Goal: Obtain resource: Download file/media

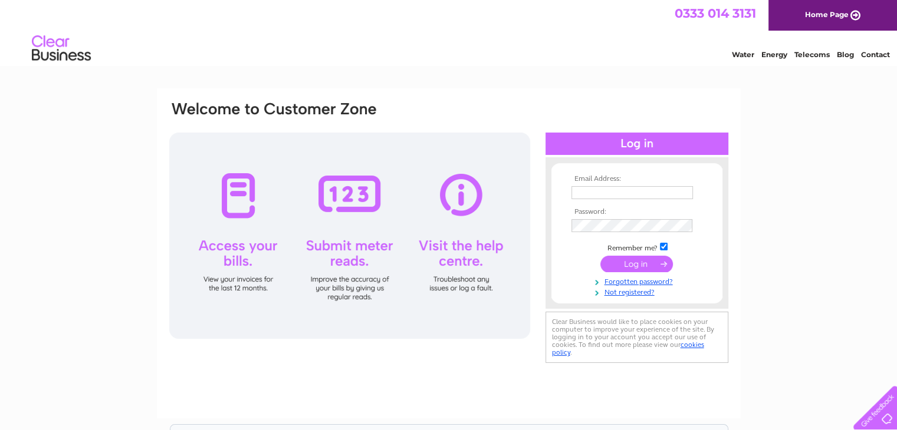
type input "a.robinson988@btinternet.com"
click at [624, 265] on input "submit" at bounding box center [636, 264] width 73 height 17
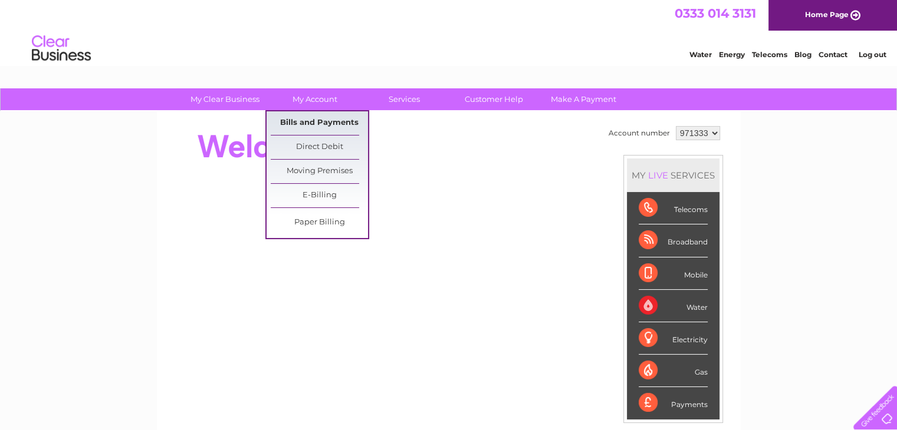
click at [316, 116] on link "Bills and Payments" at bounding box center [319, 123] width 97 height 24
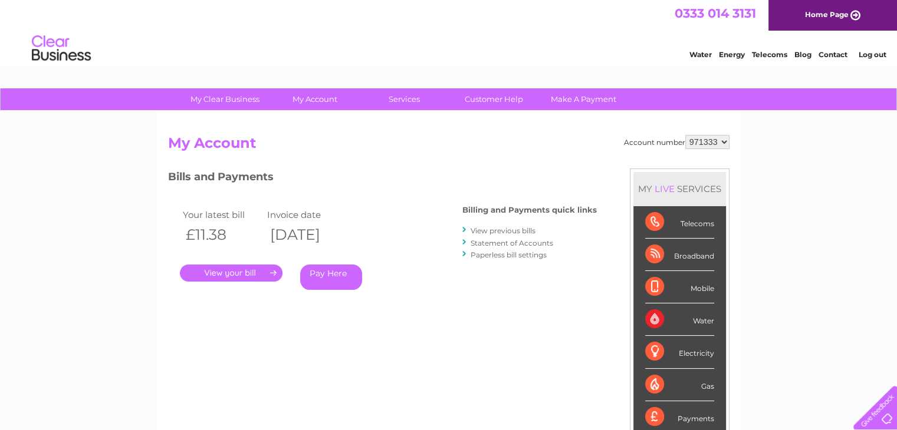
click at [241, 268] on link "." at bounding box center [231, 273] width 103 height 17
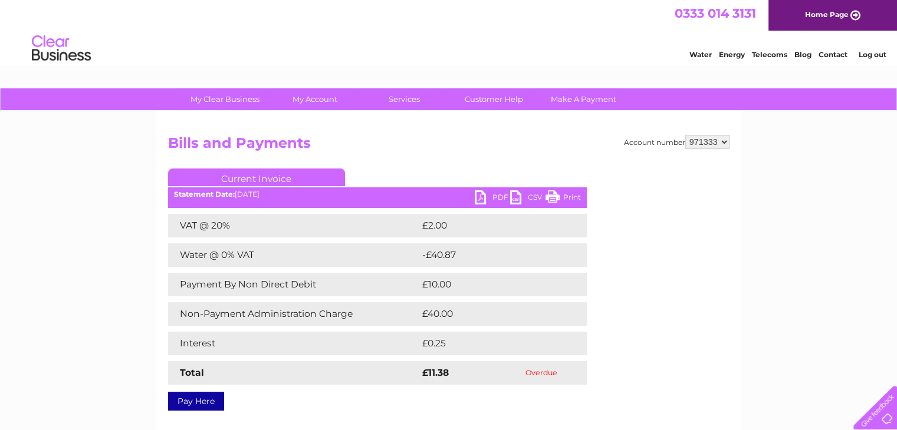
click at [490, 196] on link "PDF" at bounding box center [492, 198] width 35 height 17
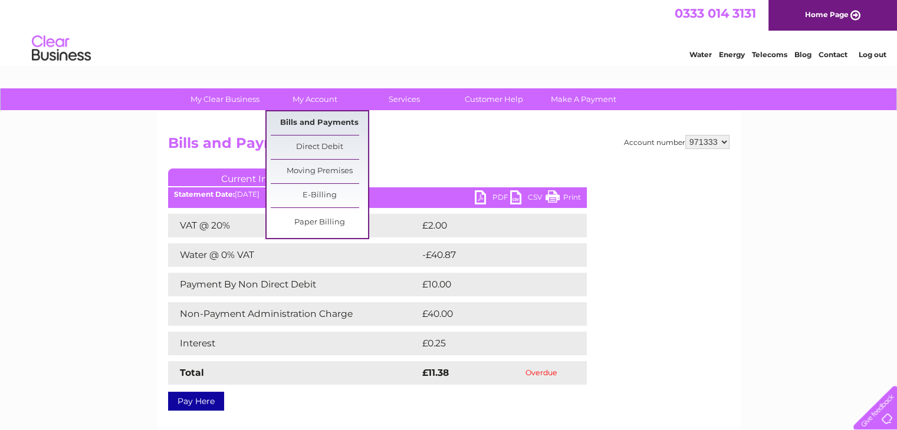
click at [338, 124] on link "Bills and Payments" at bounding box center [319, 123] width 97 height 24
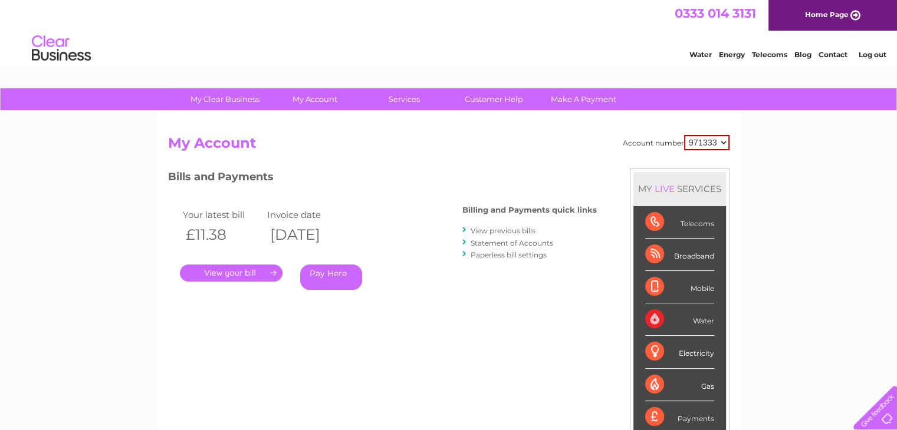
click at [502, 230] on link "View previous bills" at bounding box center [502, 230] width 65 height 9
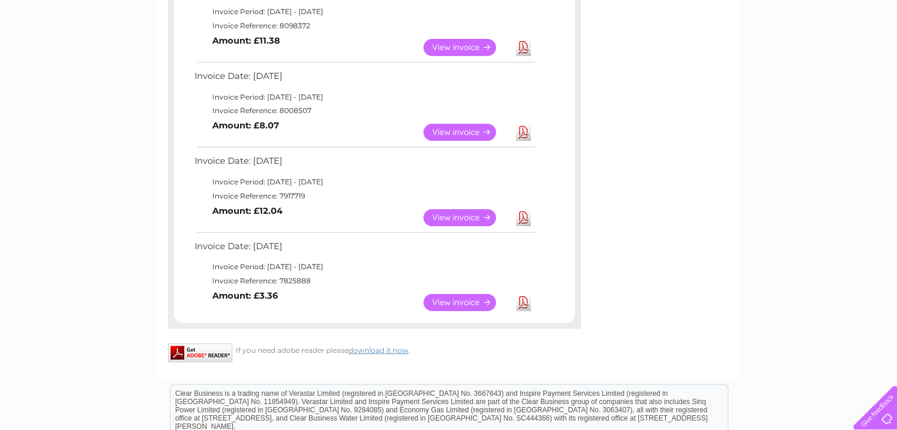
scroll to position [236, 0]
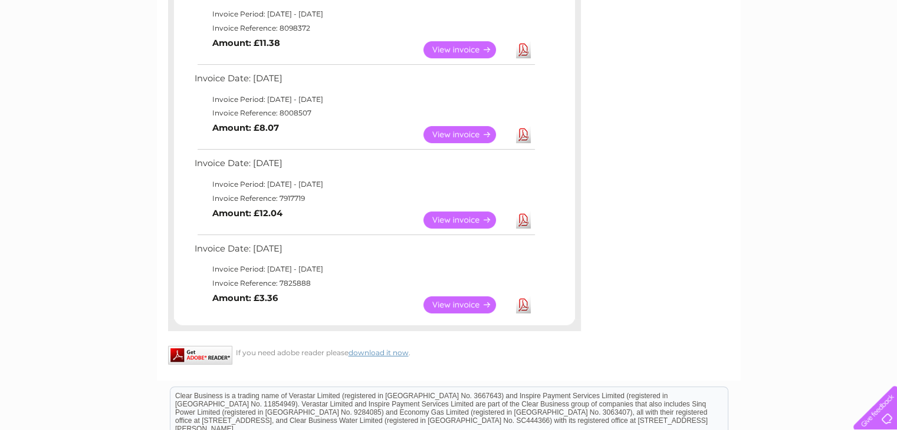
click at [526, 308] on link "Download" at bounding box center [523, 305] width 15 height 17
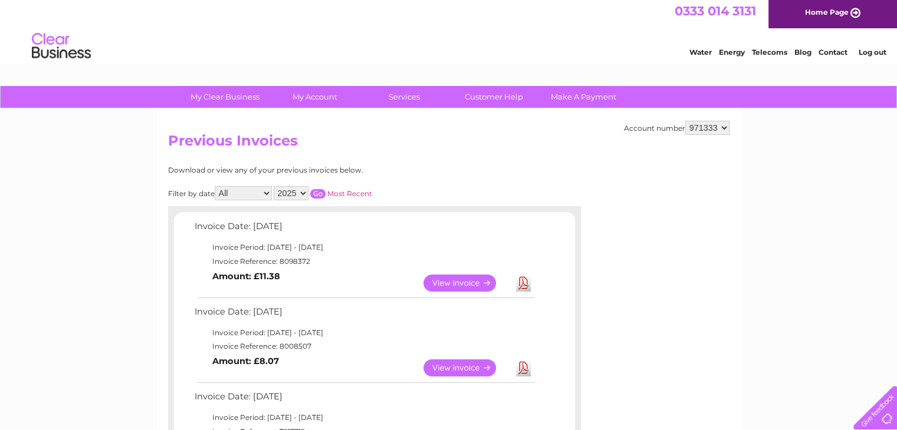
scroll to position [0, 0]
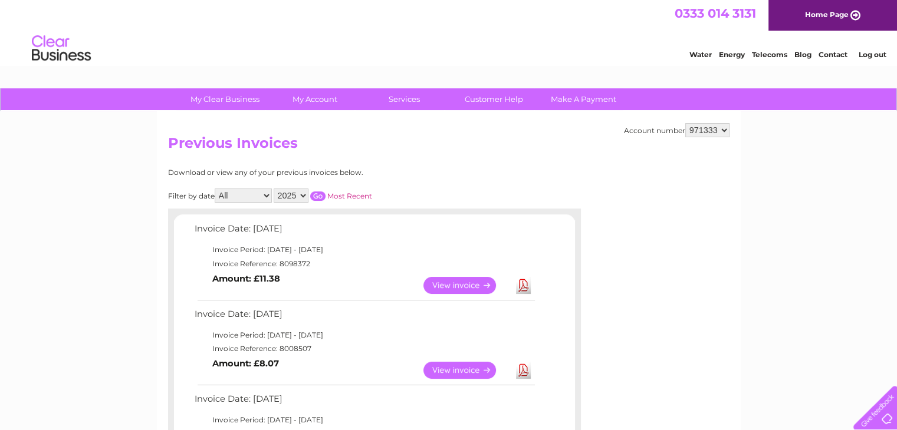
click at [524, 282] on link "Download" at bounding box center [523, 285] width 15 height 17
click at [523, 282] on link "Download" at bounding box center [523, 285] width 15 height 17
click at [306, 199] on select "2025 2023 2022" at bounding box center [291, 196] width 35 height 14
click at [275, 189] on select "2025 2023 2022" at bounding box center [291, 196] width 35 height 14
click at [317, 193] on input "button" at bounding box center [317, 196] width 15 height 9
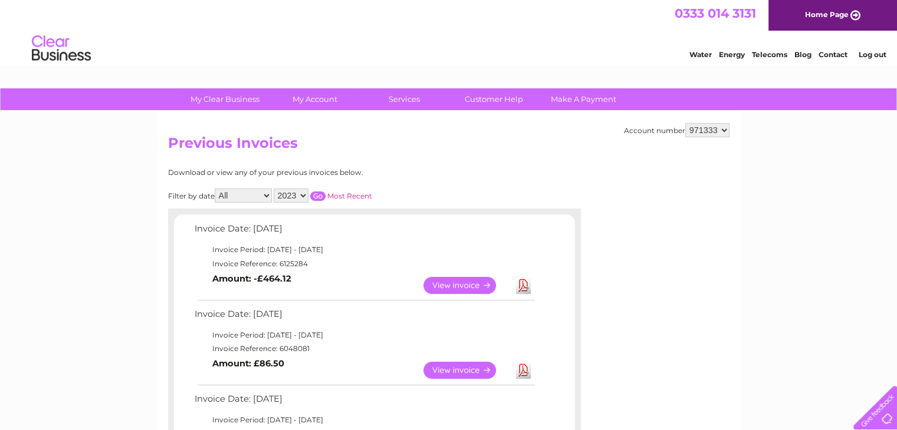
click at [305, 195] on select "2025 2023 2022" at bounding box center [291, 196] width 35 height 14
select select "2025"
click at [275, 189] on select "2025 2023 2022" at bounding box center [291, 196] width 35 height 14
click at [316, 195] on input "button" at bounding box center [317, 196] width 15 height 9
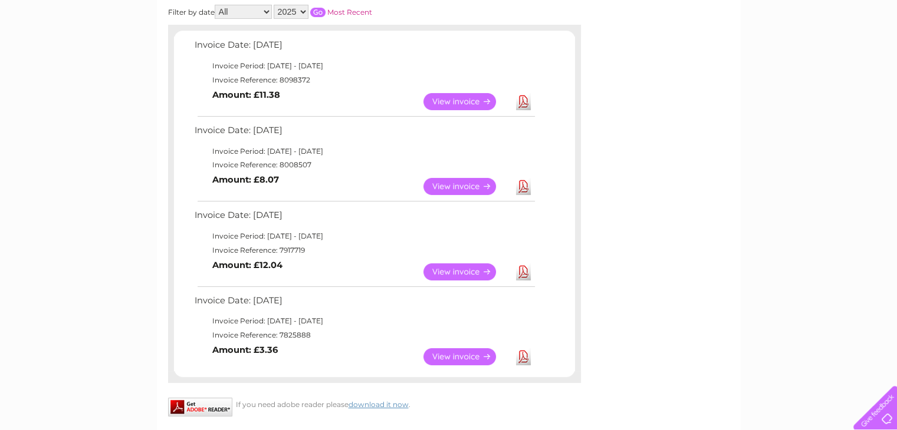
scroll to position [160, 0]
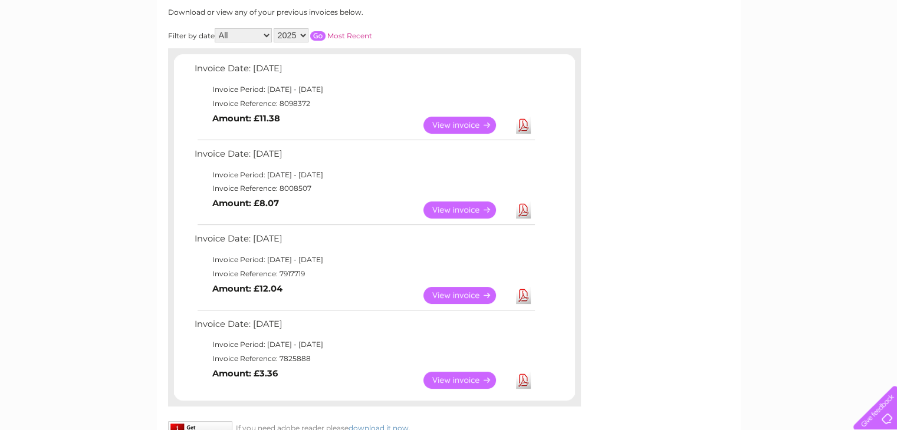
click at [521, 383] on link "Download" at bounding box center [523, 380] width 15 height 17
click at [521, 300] on link "Download" at bounding box center [523, 295] width 15 height 17
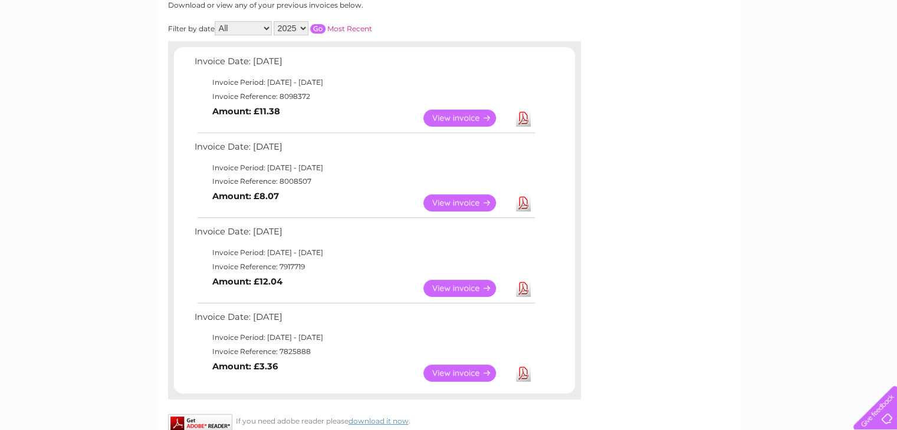
scroll to position [177, 0]
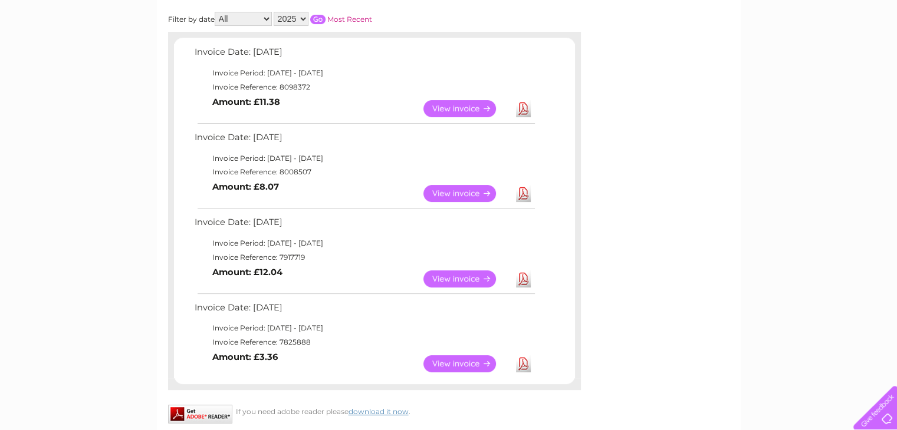
click at [455, 364] on link "View" at bounding box center [466, 363] width 87 height 17
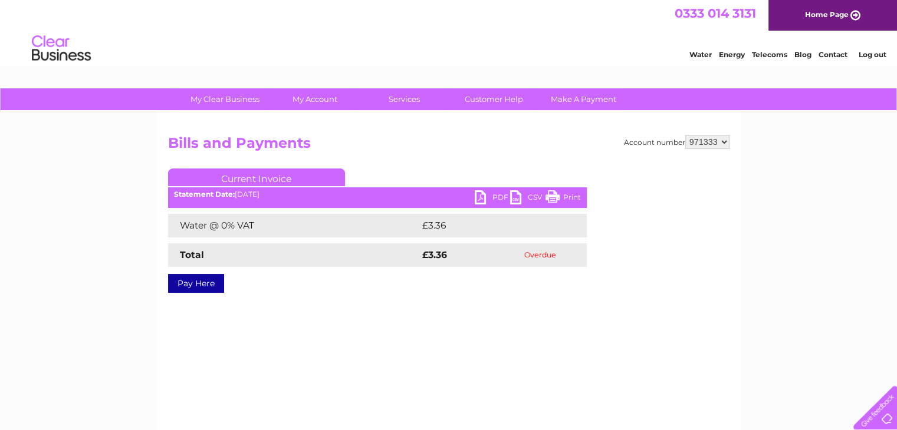
click at [488, 196] on link "PDF" at bounding box center [492, 198] width 35 height 17
click at [485, 201] on link "PDF" at bounding box center [492, 198] width 35 height 17
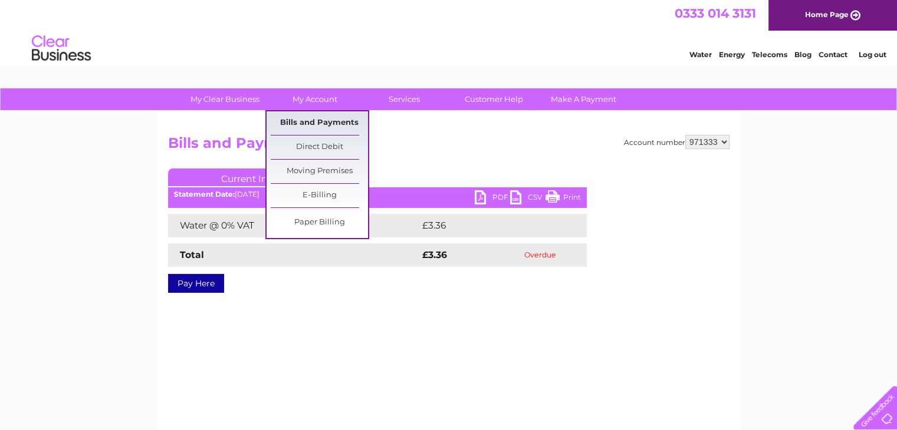
click at [326, 119] on link "Bills and Payments" at bounding box center [319, 123] width 97 height 24
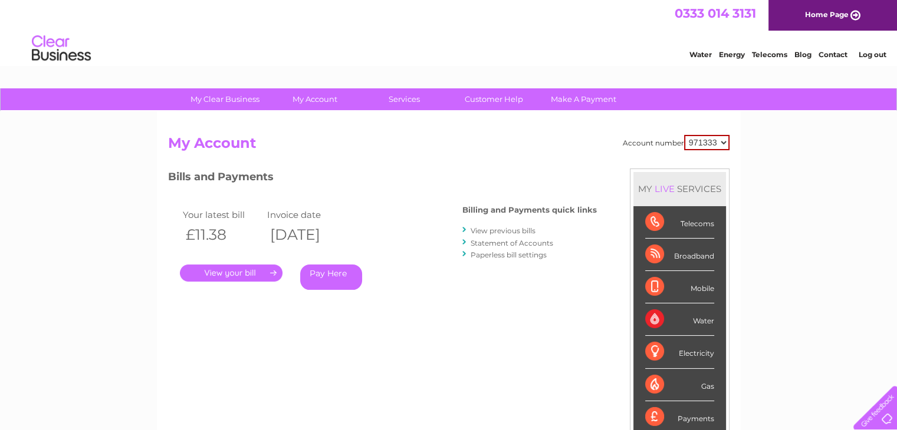
click at [501, 228] on link "View previous bills" at bounding box center [502, 230] width 65 height 9
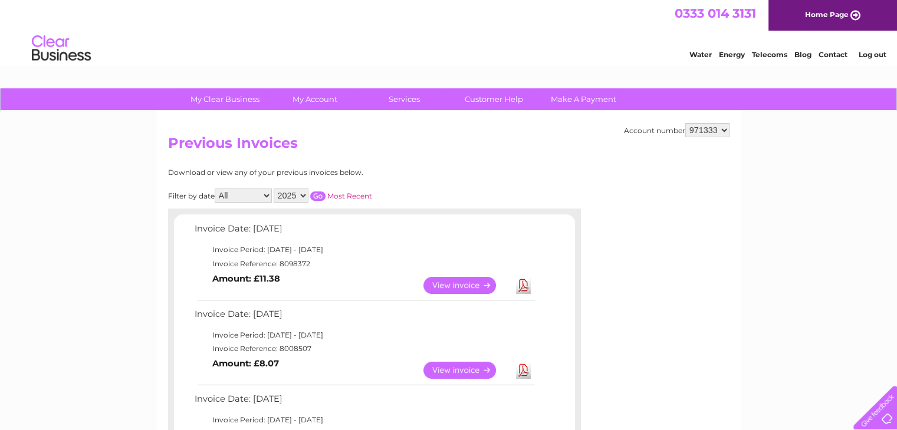
drag, startPoint x: 512, startPoint y: 173, endPoint x: 303, endPoint y: 197, distance: 210.7
click at [512, 173] on div "Download or view any of your previous invoices below. Filter by date All Januar…" at bounding box center [374, 387] width 413 height 436
click at [303, 197] on select "2025 2023 2022" at bounding box center [291, 196] width 35 height 14
click at [436, 159] on div "Account number 971333 Previous Invoices Download or view any of your previous i…" at bounding box center [449, 363] width 584 height 505
click at [304, 196] on select "2025 2023 2022" at bounding box center [291, 196] width 35 height 14
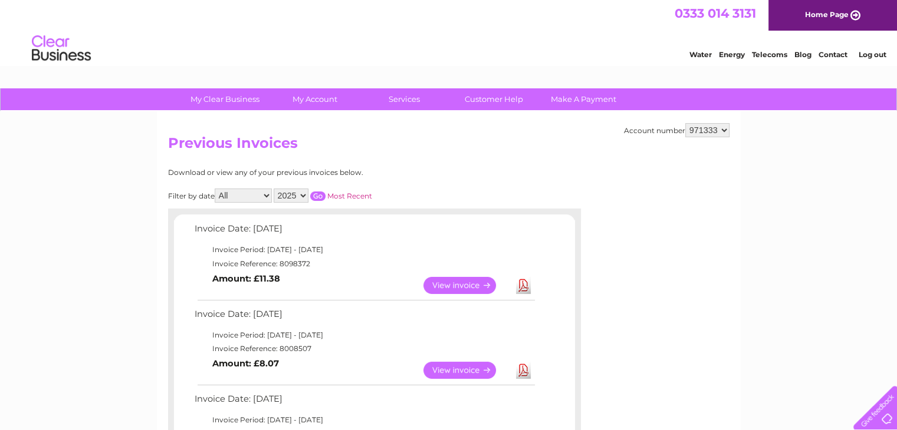
click at [417, 150] on h2 "Previous Invoices" at bounding box center [448, 146] width 561 height 22
click at [519, 284] on link "Download" at bounding box center [523, 285] width 15 height 17
click at [523, 286] on link "Download" at bounding box center [523, 285] width 15 height 17
